Goal: Obtain resource: Obtain resource

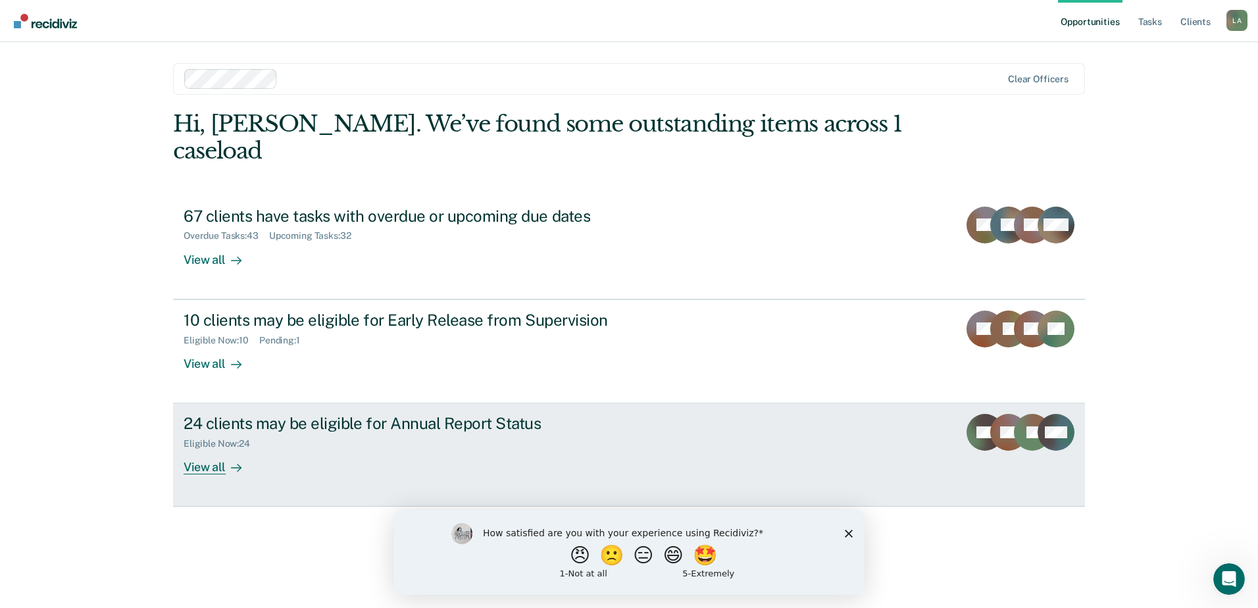
click at [193, 450] on div "View all" at bounding box center [221, 463] width 74 height 26
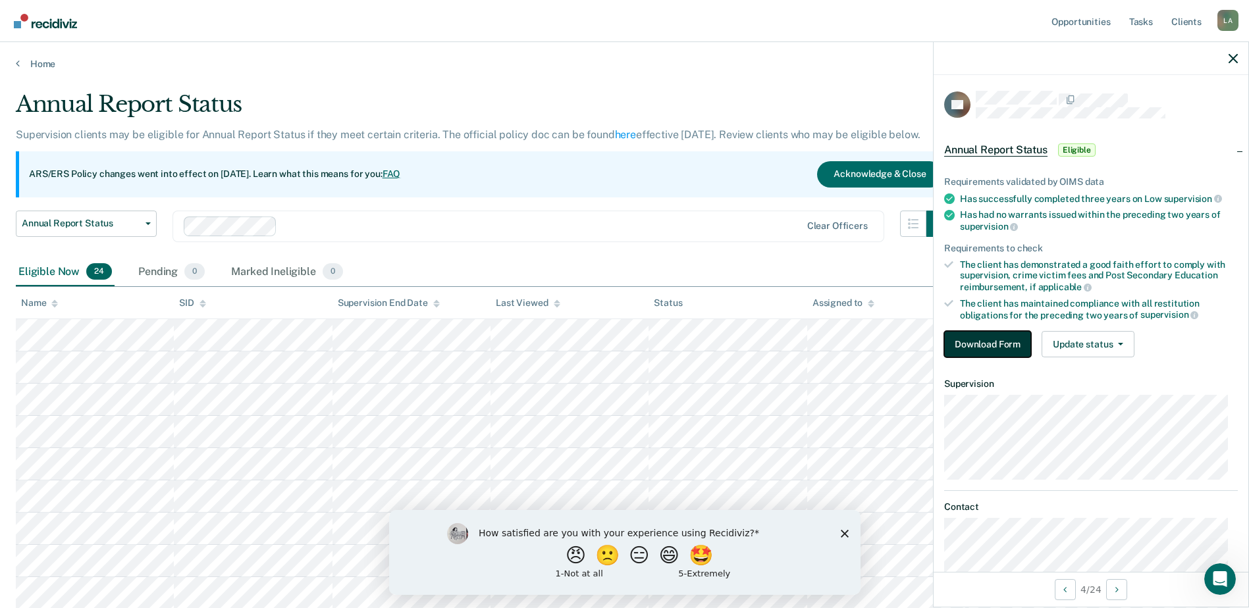
click at [1013, 348] on button "Download Form" at bounding box center [987, 344] width 87 height 26
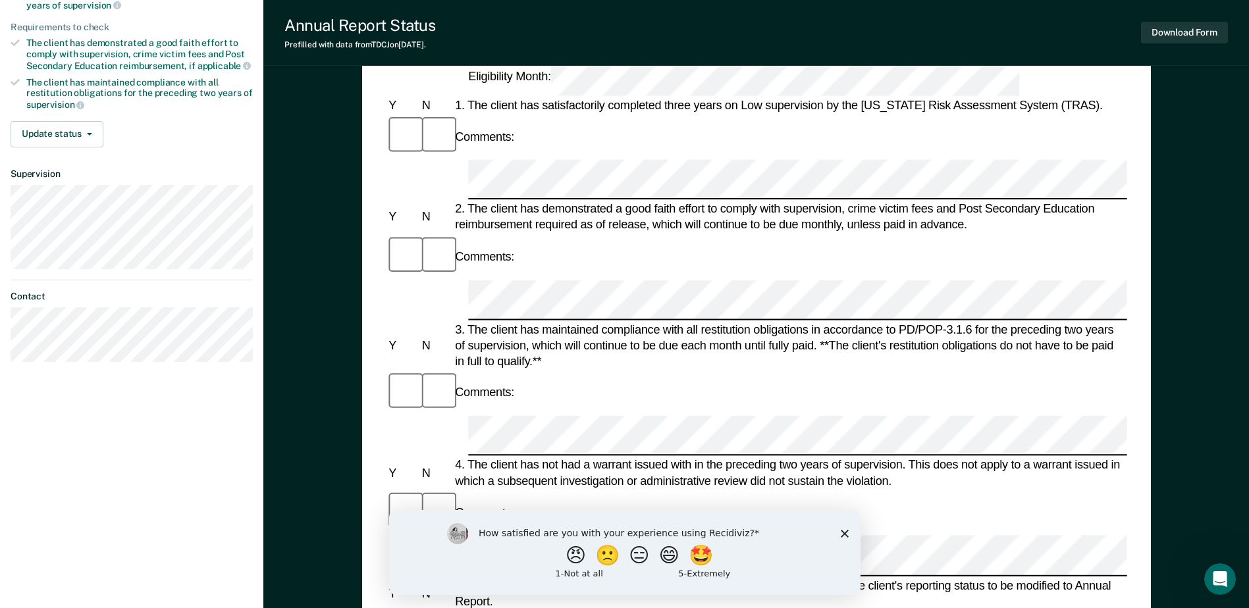
scroll to position [461, 0]
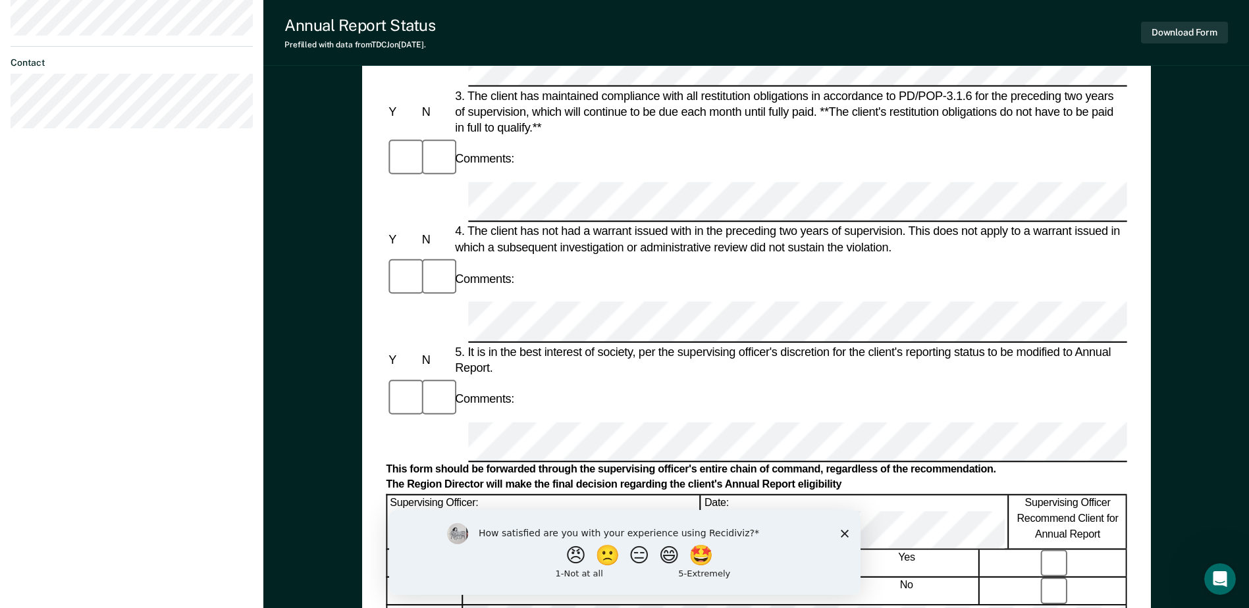
click at [842, 532] on polygon "Close survey" at bounding box center [844, 533] width 8 height 8
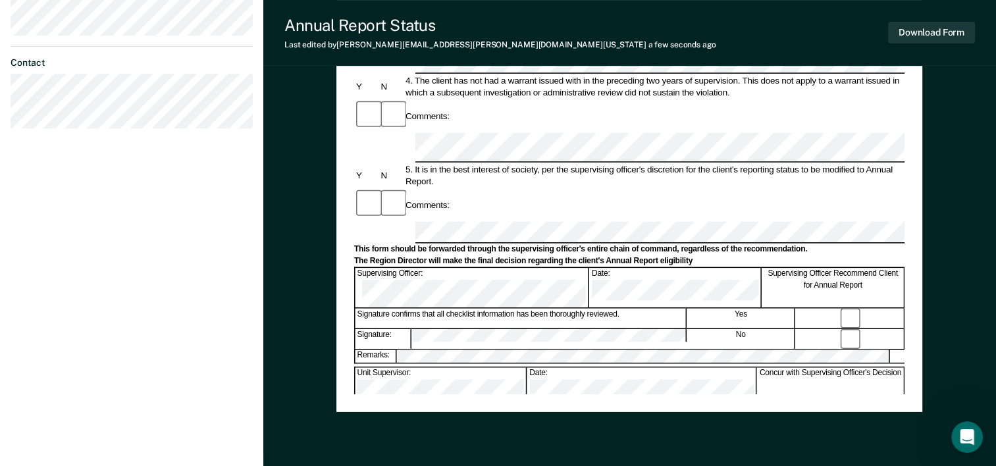
drag, startPoint x: 521, startPoint y: 408, endPoint x: 505, endPoint y: 373, distance: 38.9
click at [518, 401] on div "Annual Reporting Checklist, Recommendation, and Determination Form Clients who …" at bounding box center [629, 30] width 586 height 763
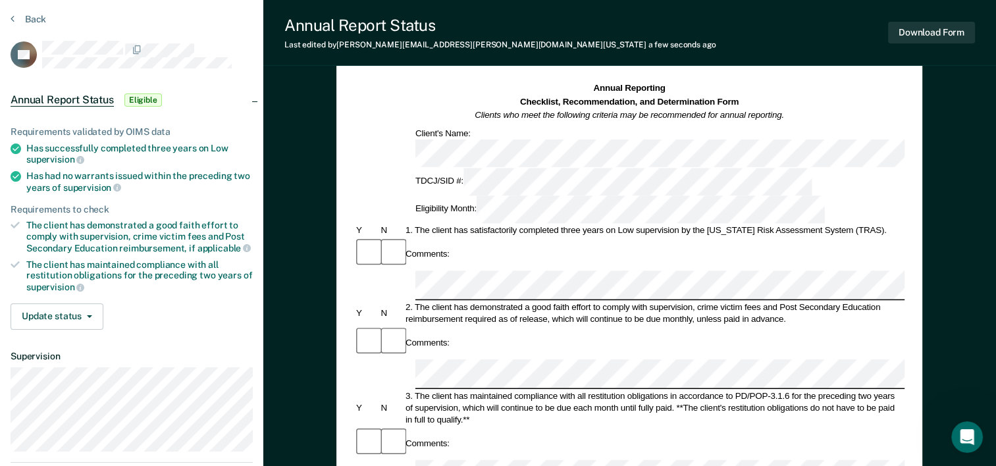
scroll to position [0, 0]
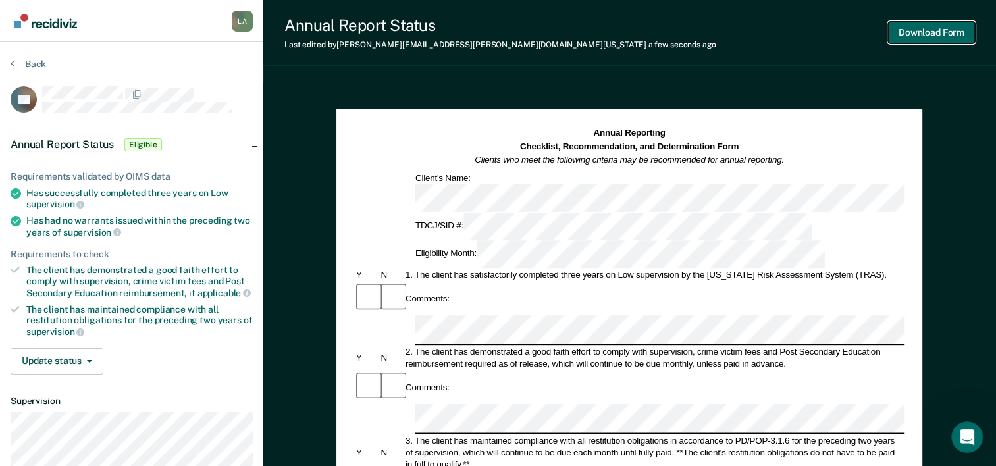
click at [953, 32] on button "Download Form" at bounding box center [931, 33] width 87 height 22
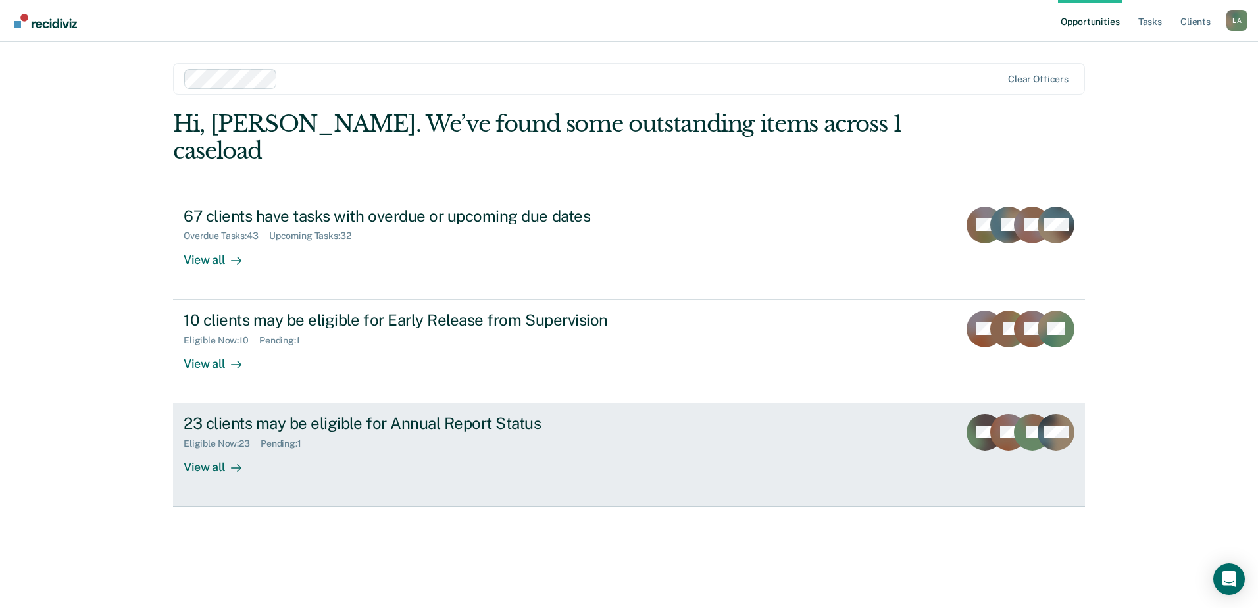
click at [211, 450] on div "View all" at bounding box center [221, 463] width 74 height 26
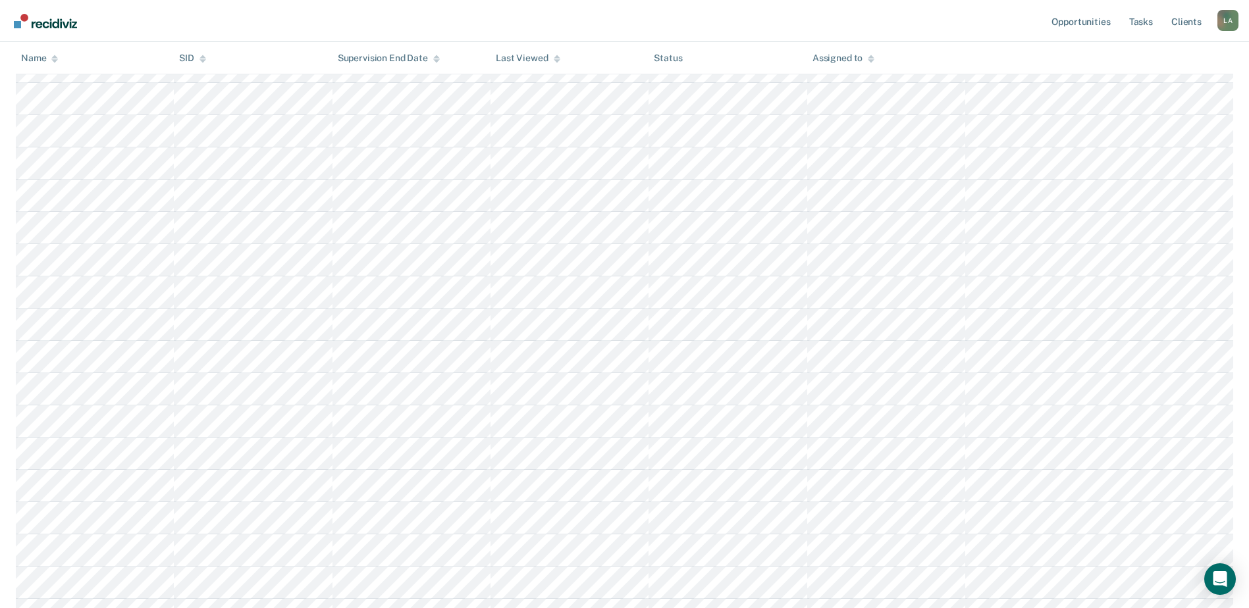
scroll to position [453, 0]
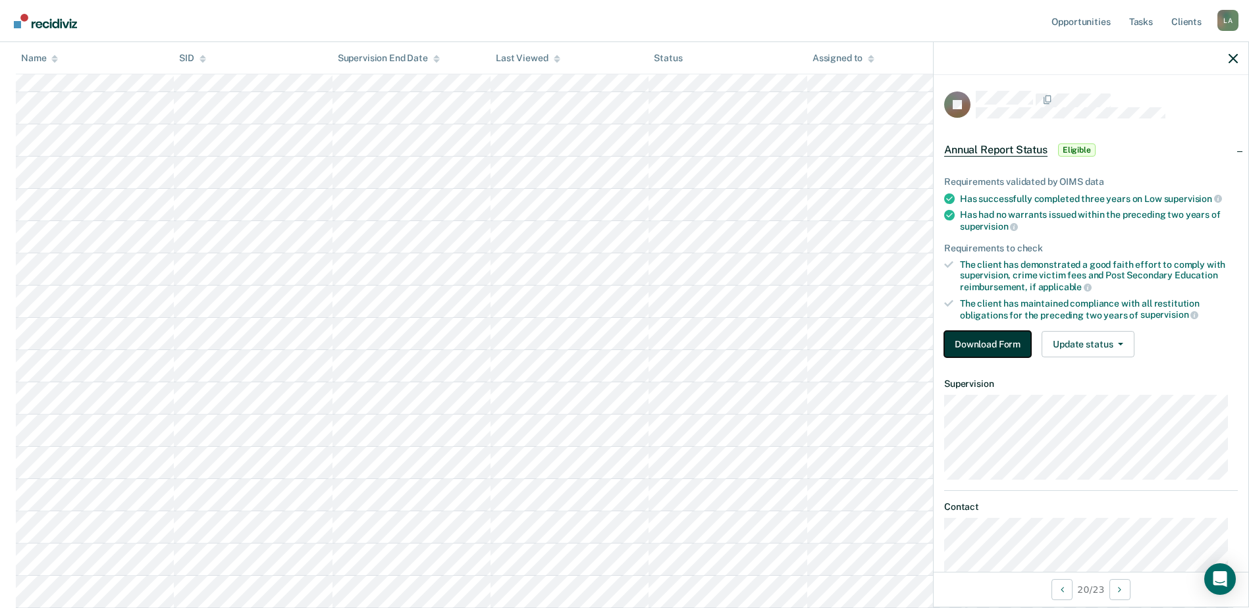
click at [985, 348] on button "Download Form" at bounding box center [987, 344] width 87 height 26
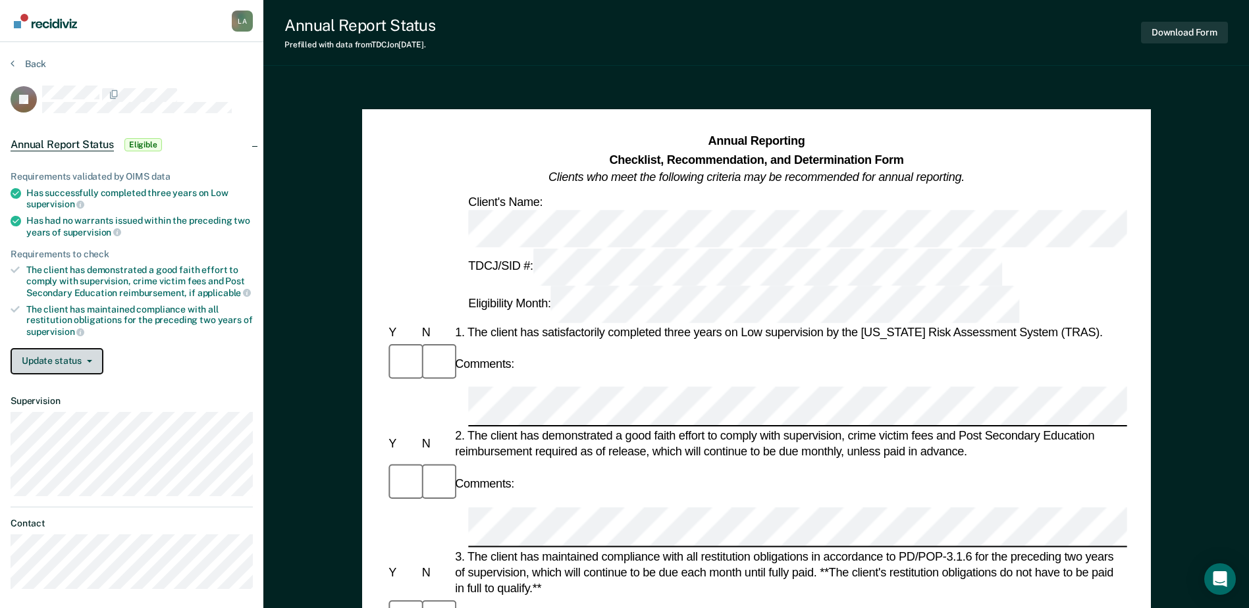
click at [76, 355] on button "Update status" at bounding box center [57, 361] width 93 height 26
click at [70, 363] on button "Update status" at bounding box center [57, 361] width 93 height 26
click at [57, 367] on button "Update status" at bounding box center [57, 361] width 93 height 26
click at [190, 382] on div "Requirements validated by OIMS data Has successfully completed three years on L…" at bounding box center [131, 267] width 263 height 235
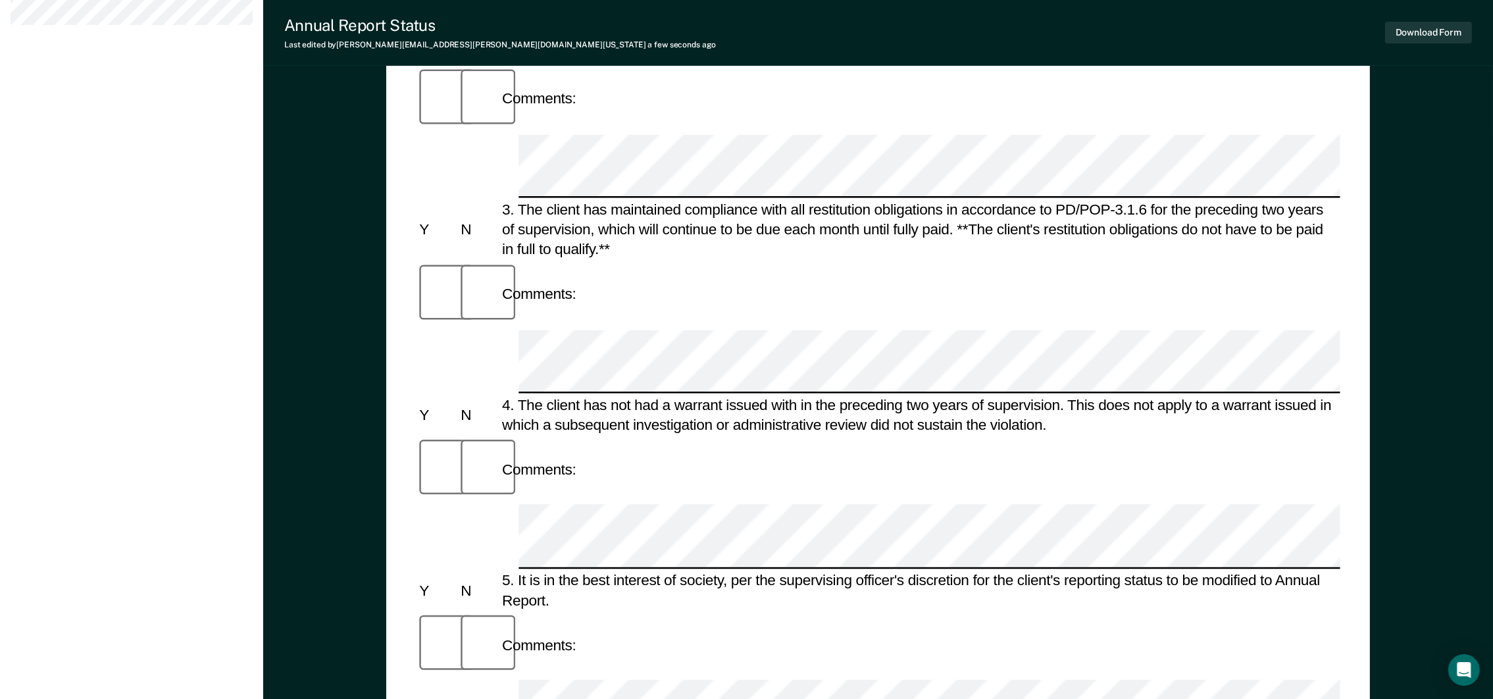
scroll to position [795, 0]
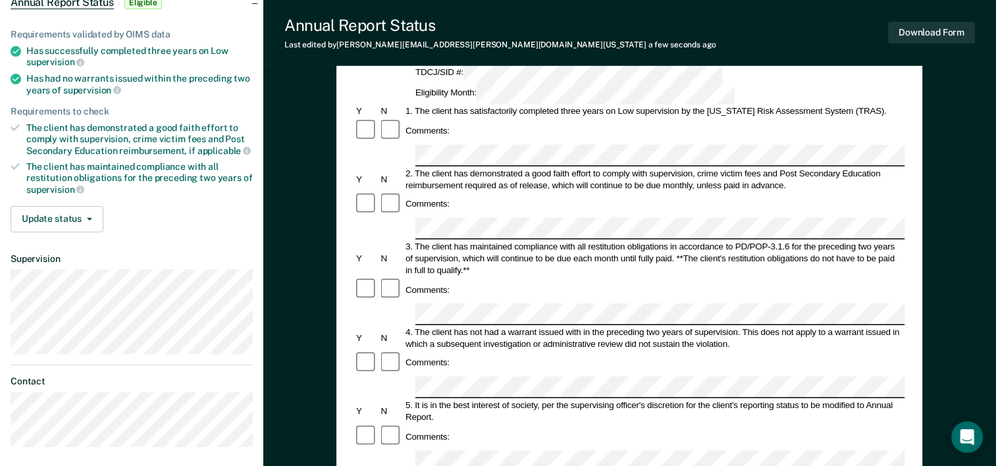
scroll to position [0, 0]
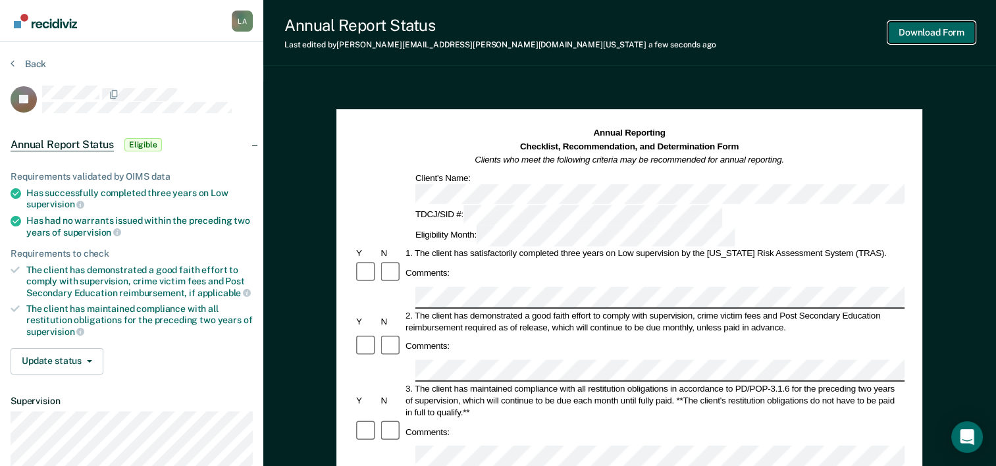
click at [904, 32] on button "Download Form" at bounding box center [931, 33] width 87 height 22
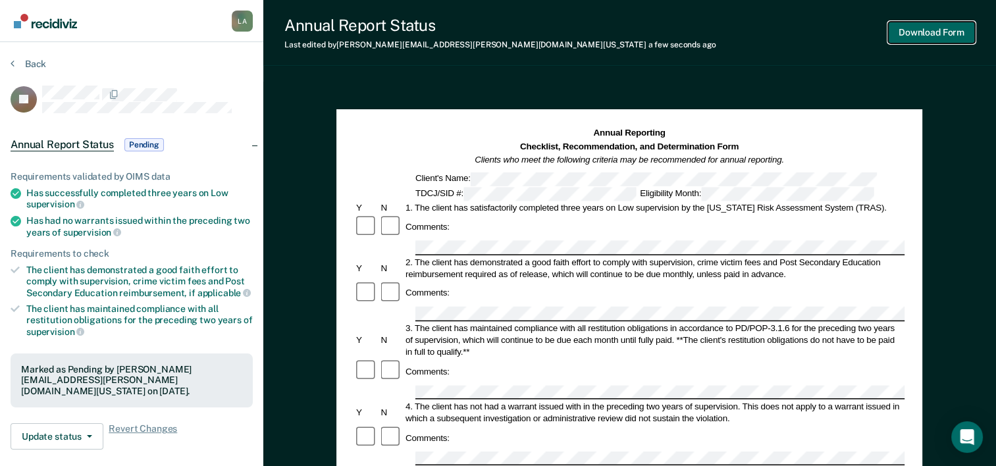
click at [962, 29] on button "Download Form" at bounding box center [931, 33] width 87 height 22
